Goal: Task Accomplishment & Management: Manage account settings

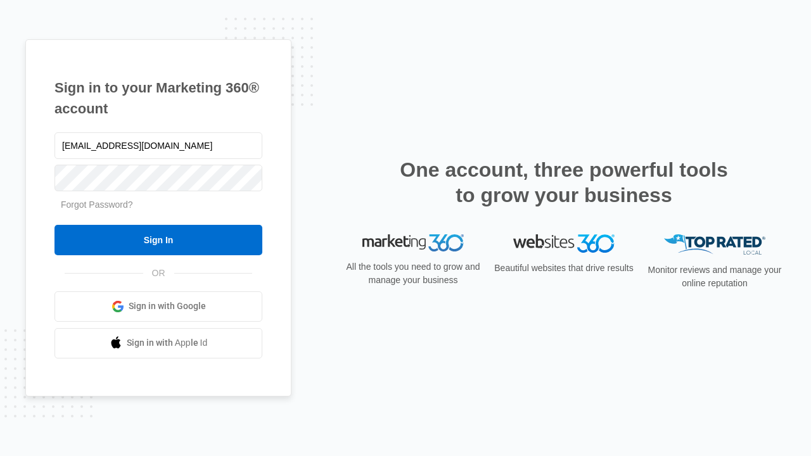
type input "dankie614@gmail.com"
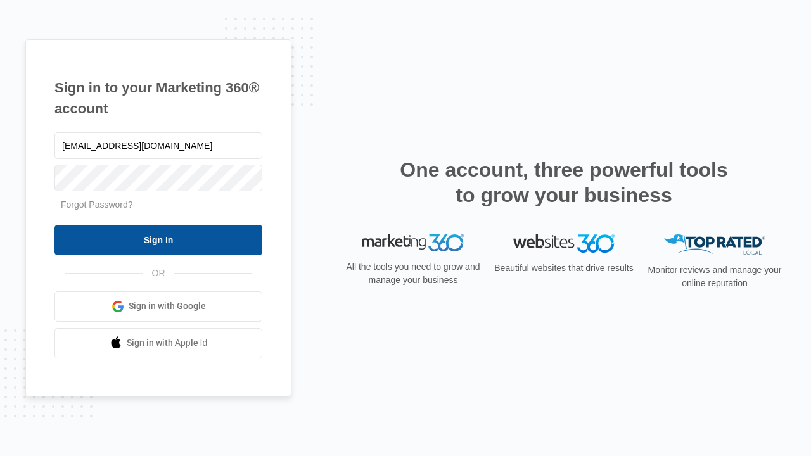
click at [158, 240] on input "Sign In" at bounding box center [159, 240] width 208 height 30
